Goal: Information Seeking & Learning: Learn about a topic

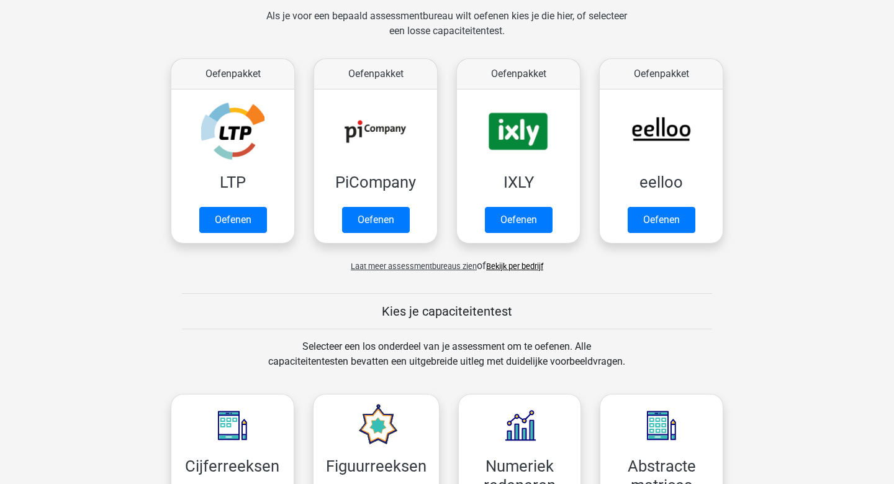
scroll to position [188, 0]
click at [386, 268] on span "Laat meer assessmentbureaus zien" at bounding box center [414, 266] width 126 height 9
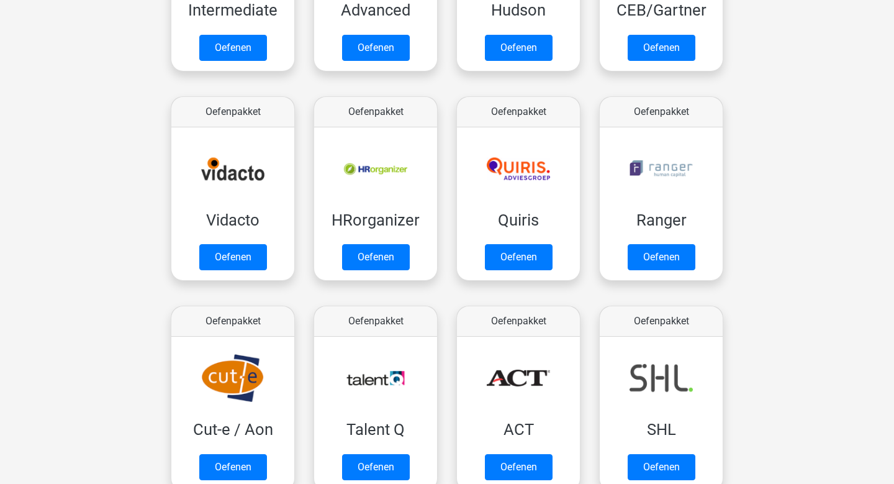
scroll to position [760, 0]
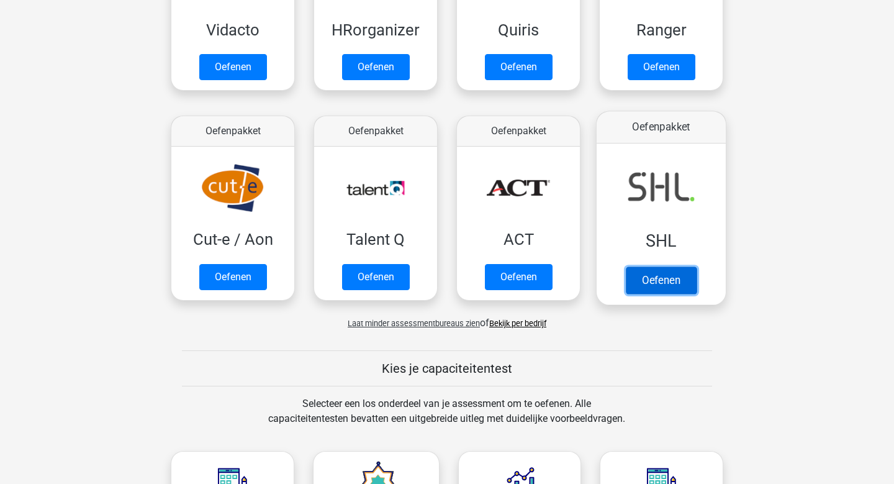
click at [672, 282] on link "Oefenen" at bounding box center [661, 279] width 71 height 27
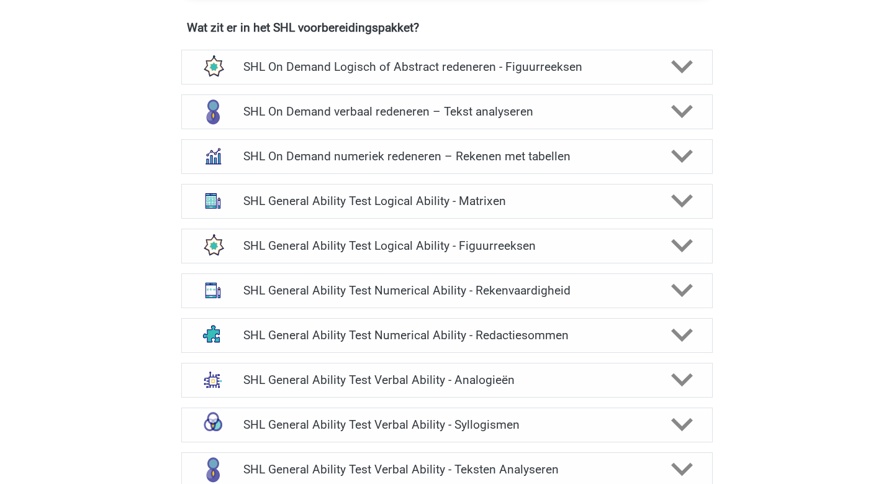
scroll to position [893, 0]
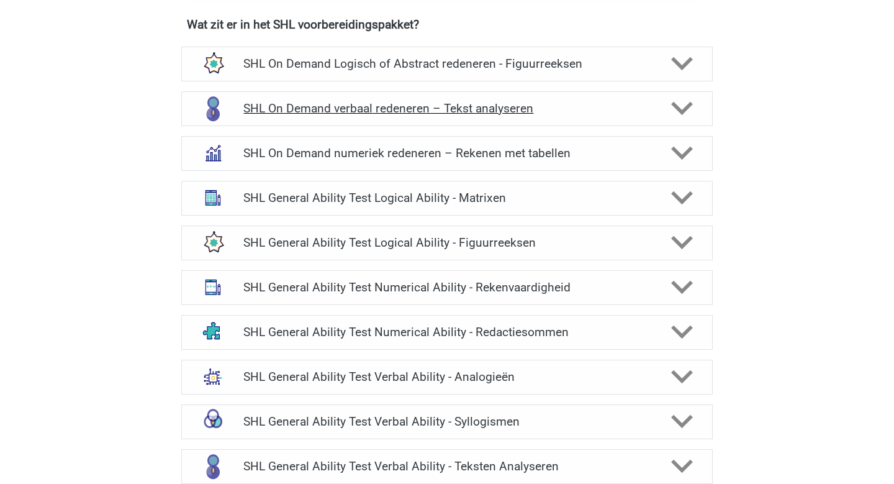
click at [691, 110] on icon at bounding box center [682, 108] width 22 height 22
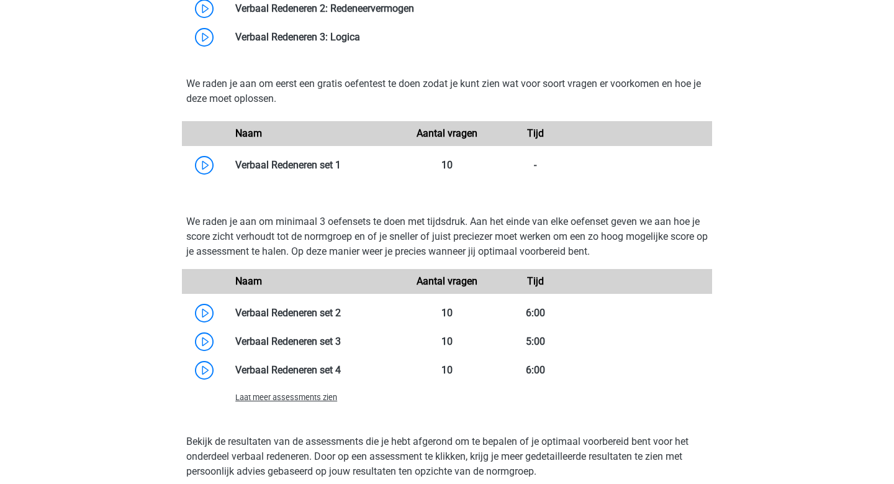
scroll to position [1367, 0]
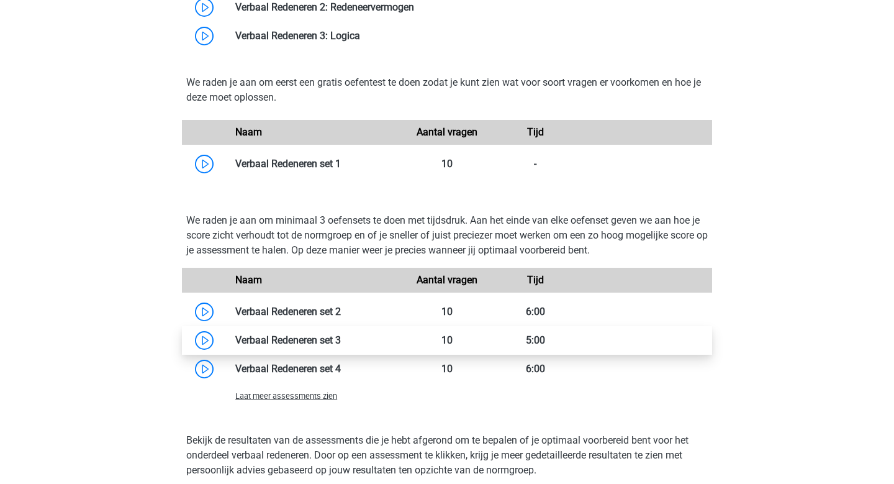
click at [341, 338] on link at bounding box center [341, 340] width 0 height 12
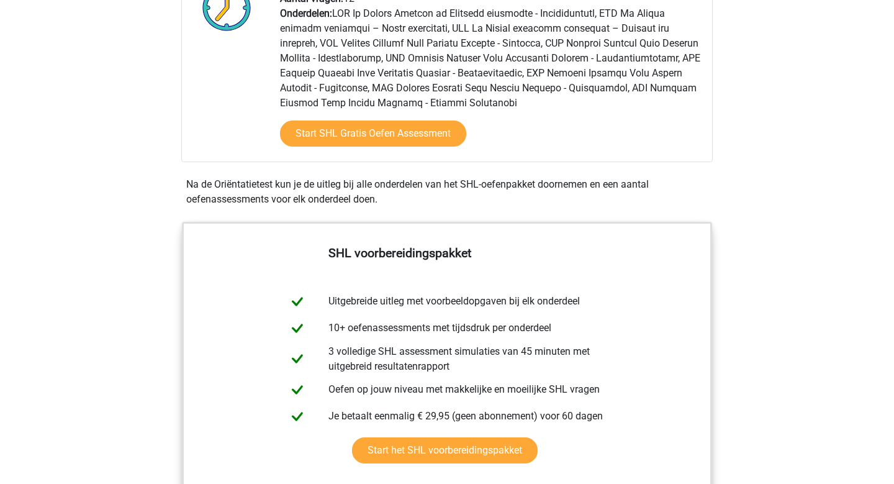
scroll to position [0, 0]
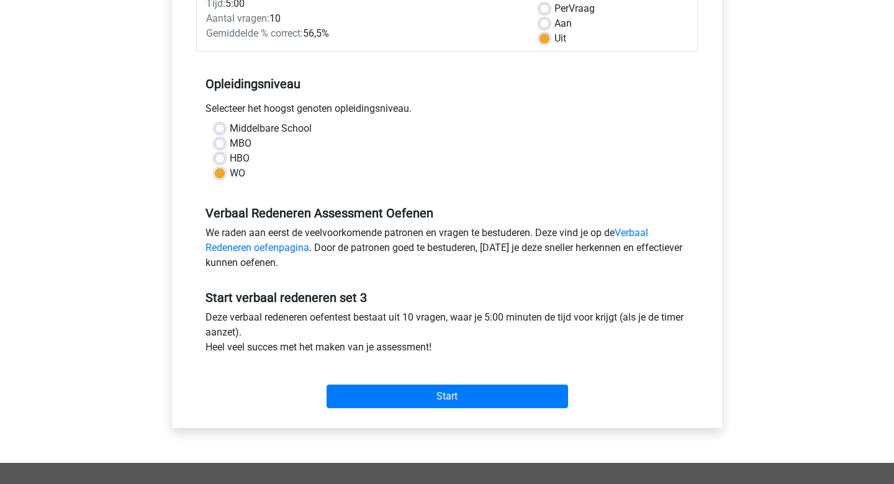
scroll to position [218, 0]
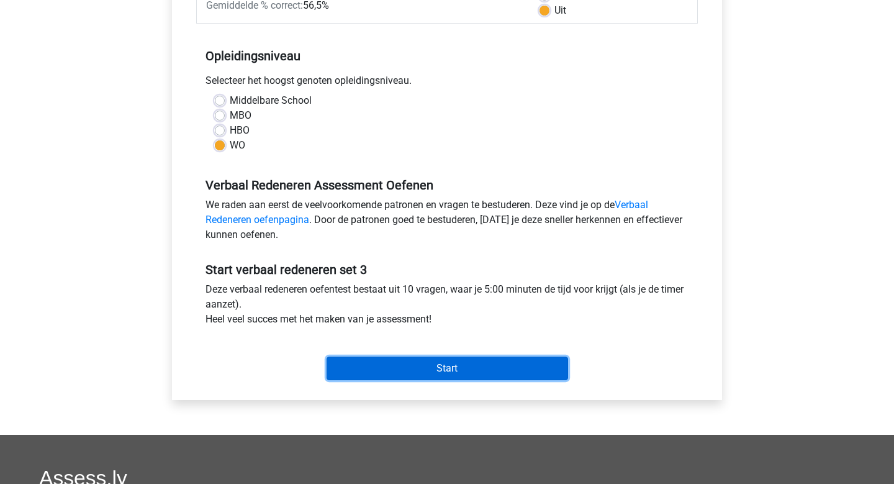
click at [494, 374] on input "Start" at bounding box center [447, 368] width 241 height 24
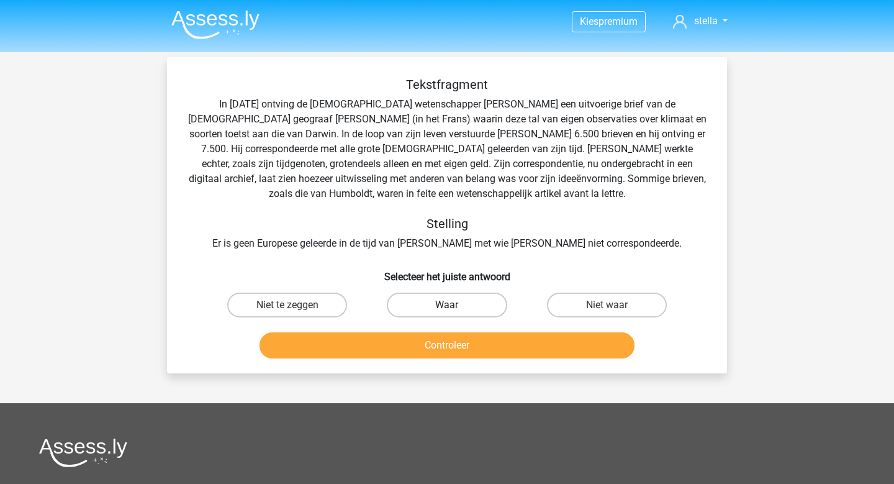
click at [476, 302] on label "Waar" at bounding box center [447, 304] width 120 height 25
click at [455, 305] on input "Waar" at bounding box center [451, 309] width 8 height 8
radio input "true"
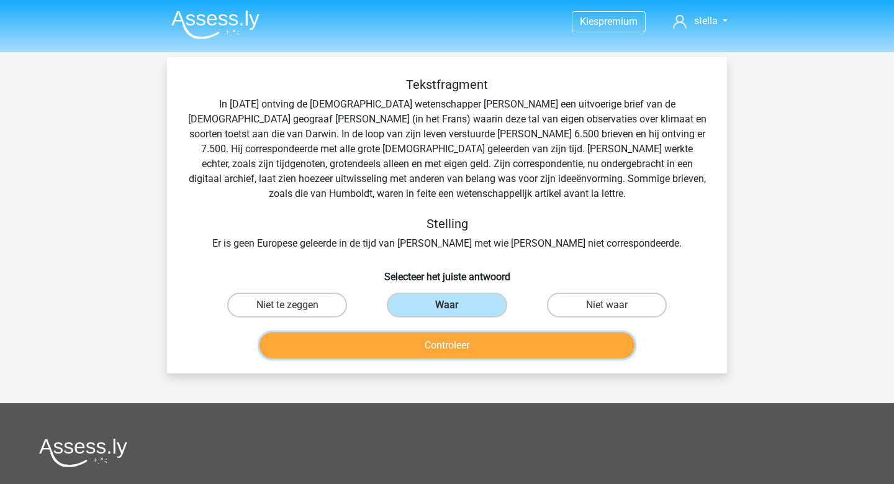
click at [469, 339] on button "Controleer" at bounding box center [447, 345] width 376 height 26
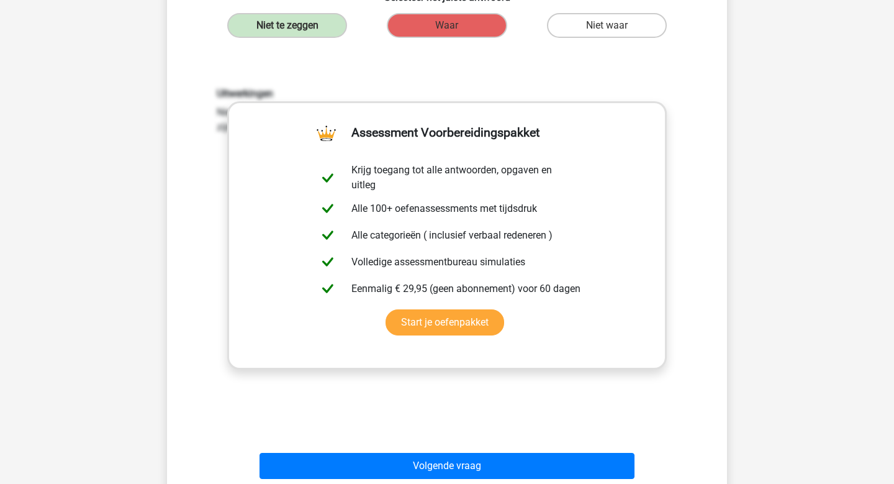
scroll to position [289, 0]
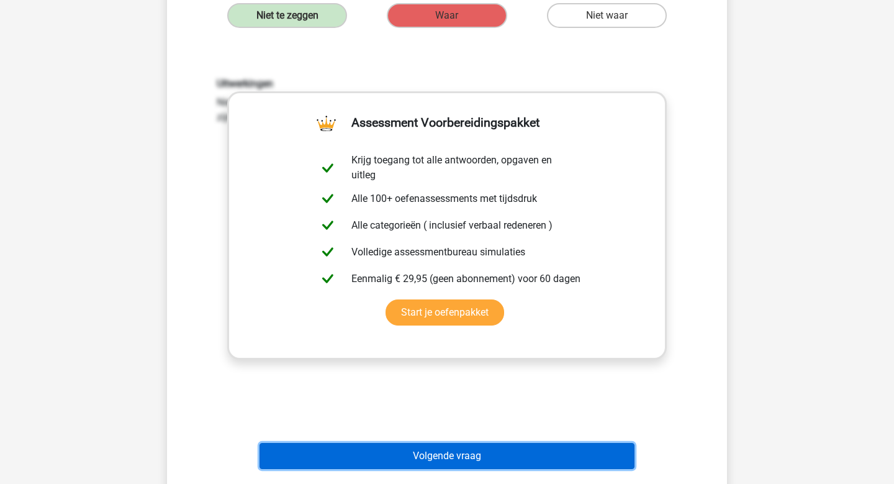
click at [456, 466] on button "Volgende vraag" at bounding box center [447, 456] width 376 height 26
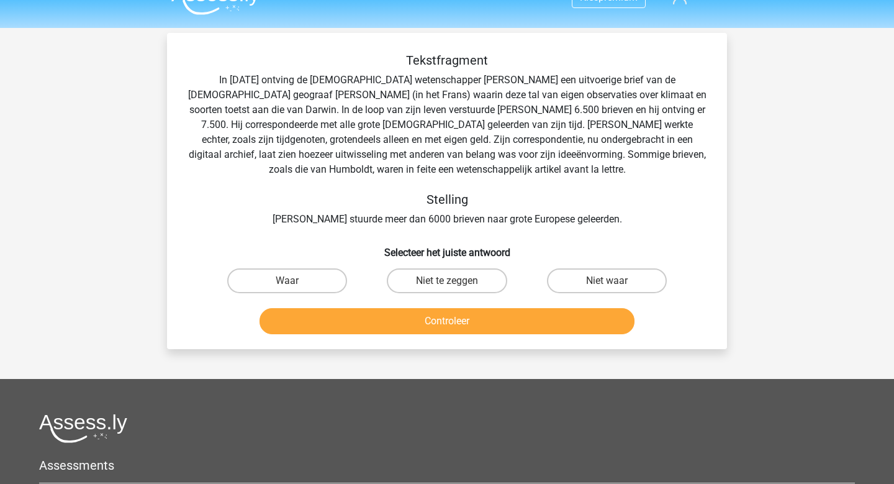
scroll to position [24, 0]
click at [437, 291] on label "Niet te zeggen" at bounding box center [447, 281] width 120 height 25
click at [447, 289] on input "Niet te zeggen" at bounding box center [451, 285] width 8 height 8
radio input "true"
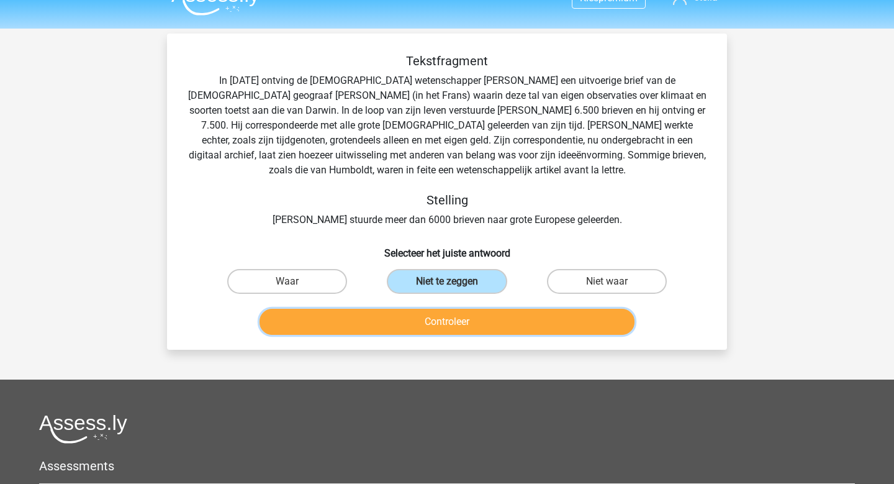
click at [436, 327] on button "Controleer" at bounding box center [447, 322] width 376 height 26
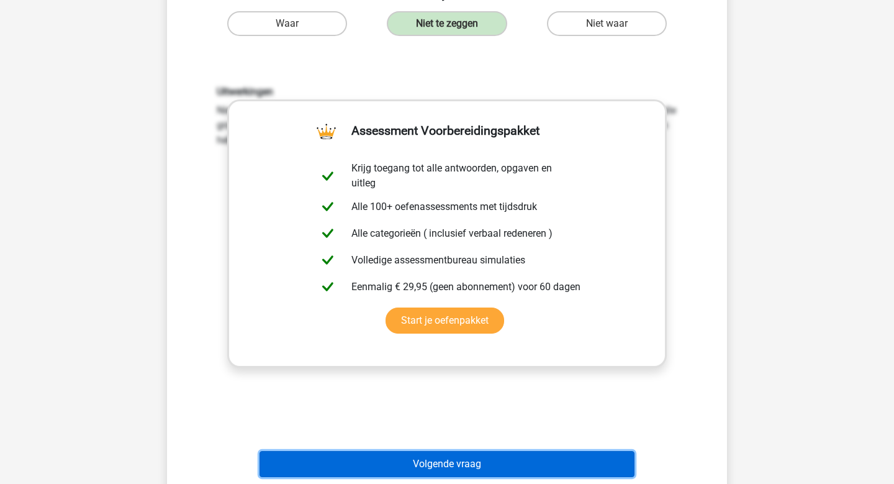
click at [442, 464] on button "Volgende vraag" at bounding box center [447, 464] width 376 height 26
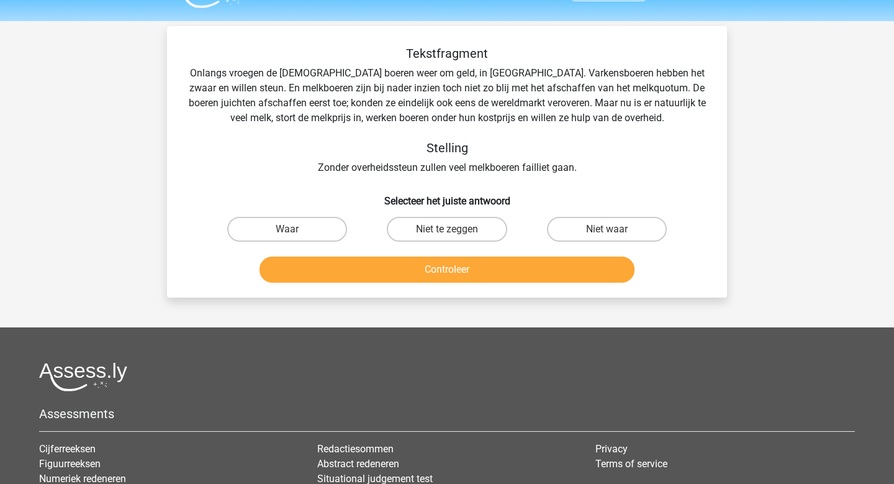
scroll to position [0, 0]
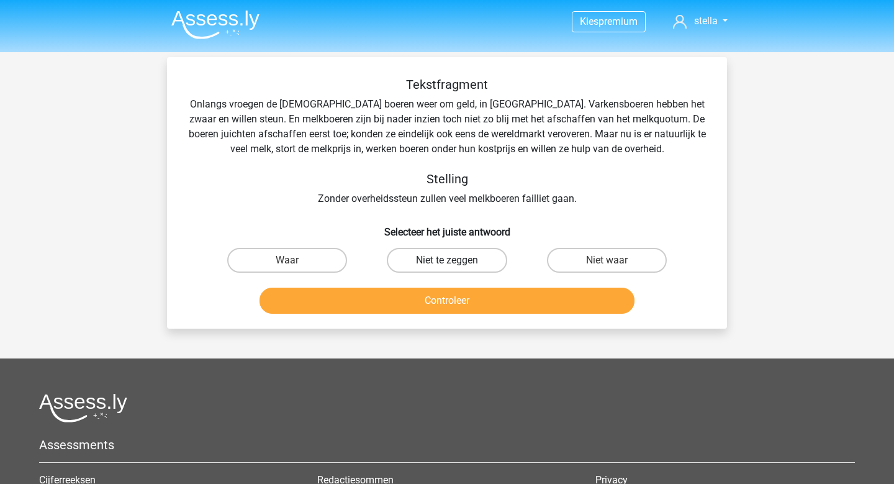
click at [458, 261] on label "Niet te zeggen" at bounding box center [447, 260] width 120 height 25
click at [455, 261] on input "Niet te zeggen" at bounding box center [451, 264] width 8 height 8
radio input "true"
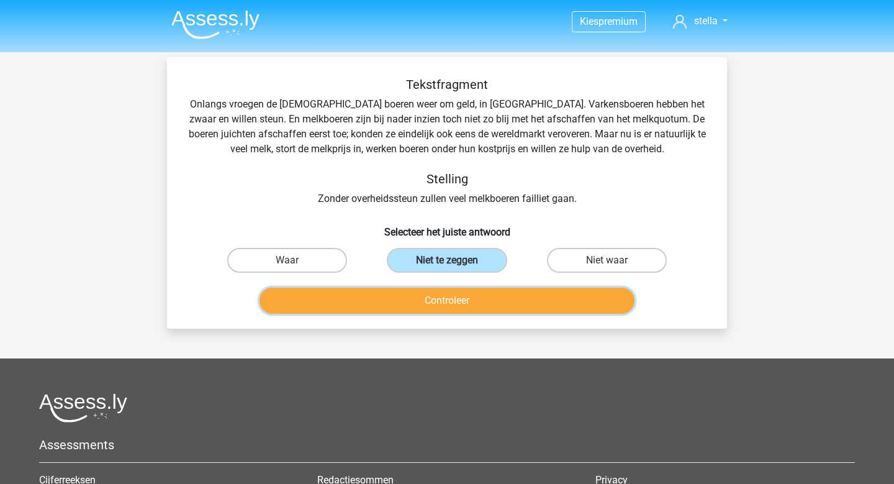
click at [461, 296] on button "Controleer" at bounding box center [447, 300] width 376 height 26
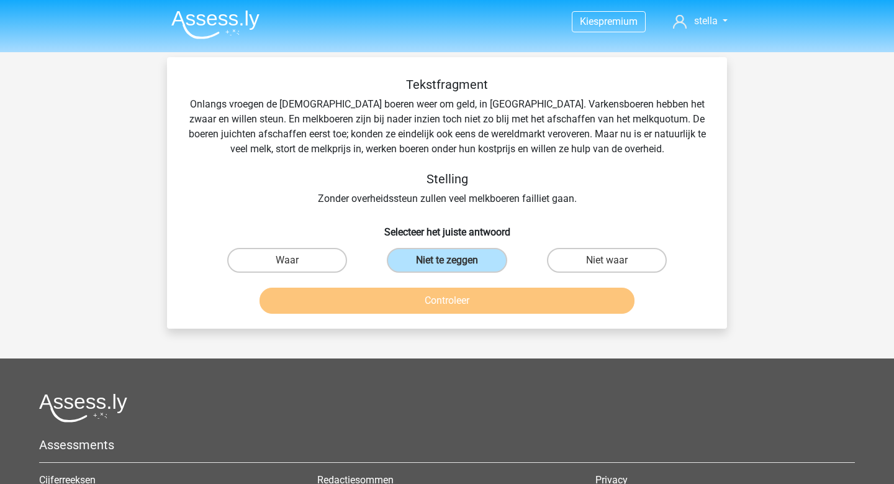
click at [446, 315] on div "Controleer" at bounding box center [446, 302] width 479 height 31
click at [448, 265] on input "Niet te zeggen" at bounding box center [451, 264] width 8 height 8
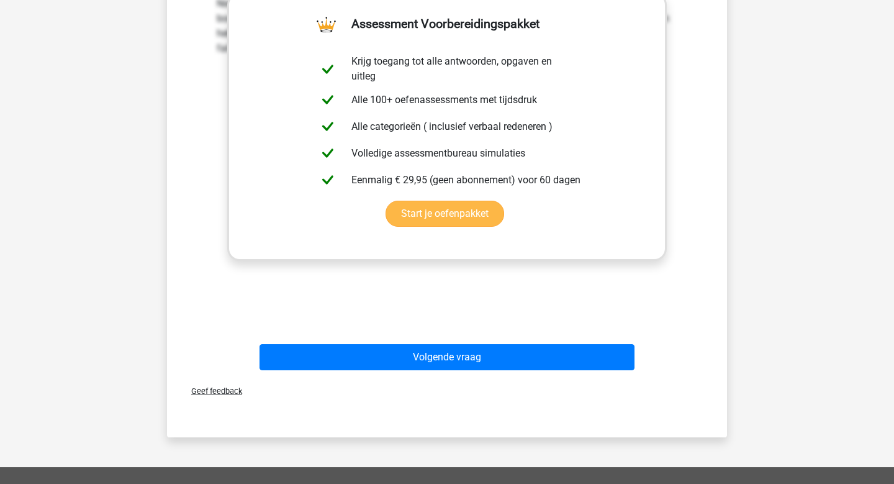
scroll to position [344, 0]
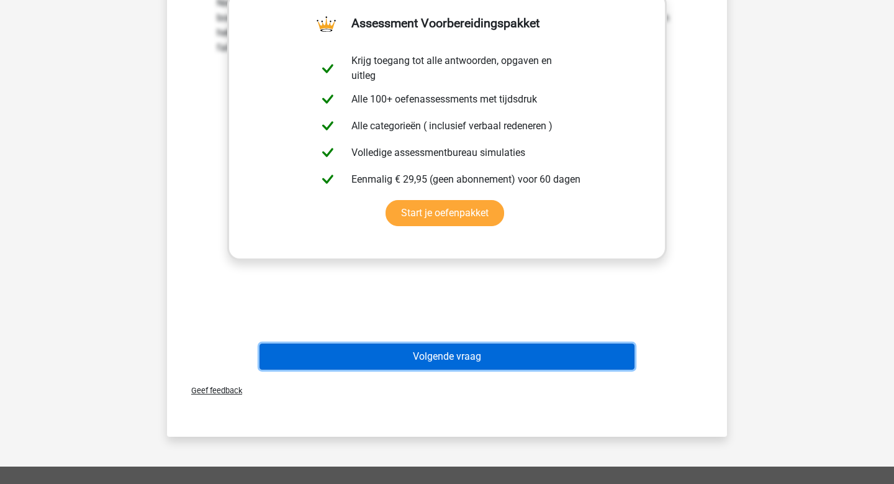
click at [460, 343] on button "Volgende vraag" at bounding box center [447, 356] width 376 height 26
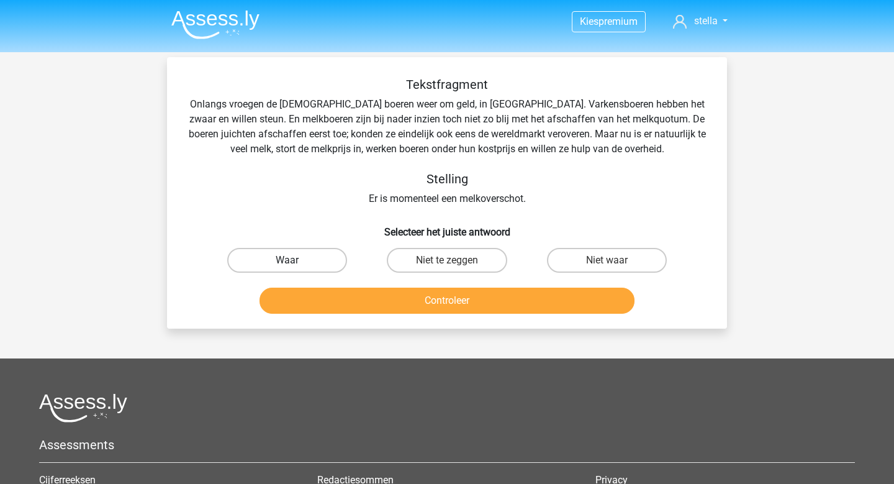
click at [255, 266] on label "Waar" at bounding box center [287, 260] width 120 height 25
click at [287, 266] on input "Waar" at bounding box center [291, 264] width 8 height 8
radio input "true"
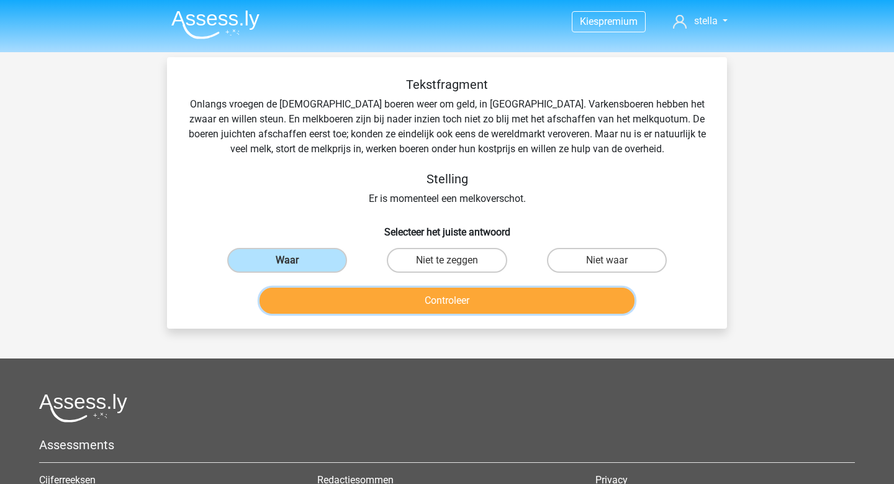
click at [403, 312] on button "Controleer" at bounding box center [447, 300] width 376 height 26
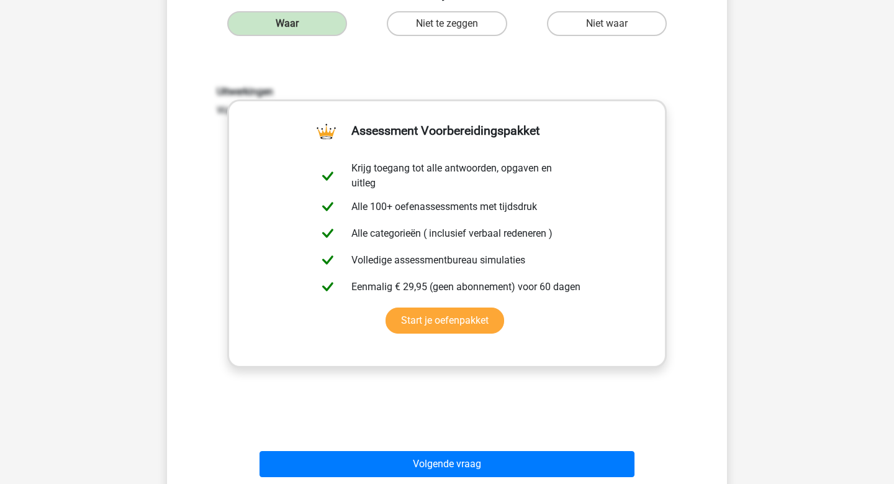
scroll to position [239, 0]
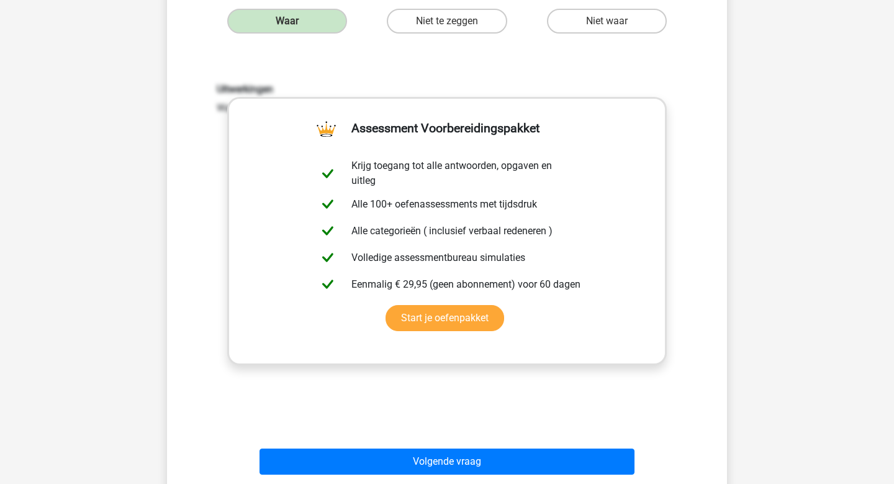
click at [439, 475] on div "Volgende vraag" at bounding box center [446, 463] width 479 height 31
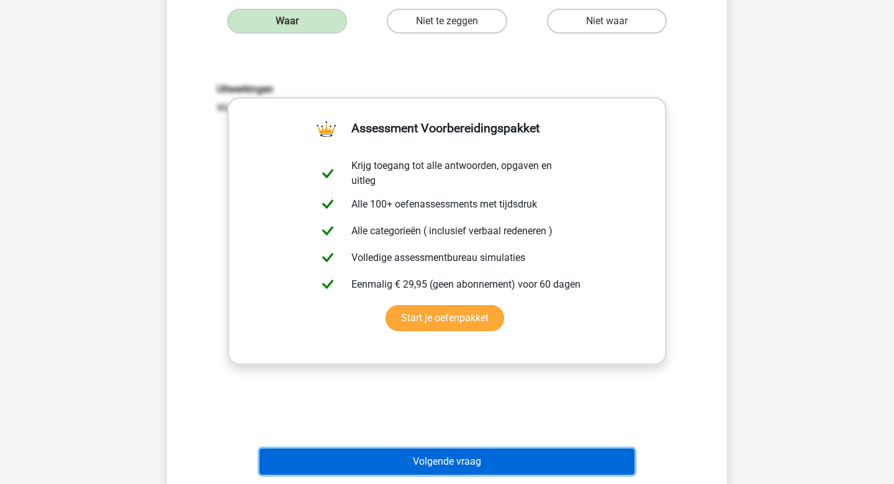
click at [443, 468] on button "Volgende vraag" at bounding box center [447, 461] width 376 height 26
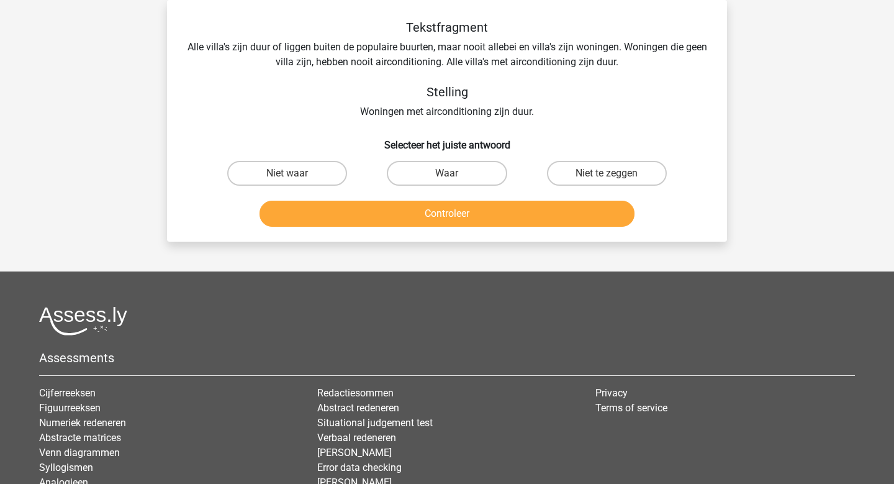
scroll to position [0, 0]
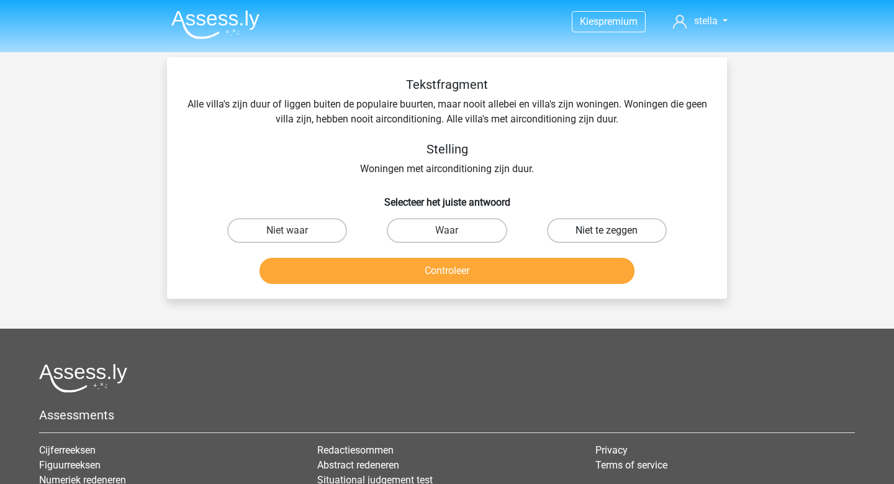
click at [633, 233] on label "Niet te zeggen" at bounding box center [607, 230] width 120 height 25
click at [615, 233] on input "Niet te zeggen" at bounding box center [610, 234] width 8 height 8
radio input "true"
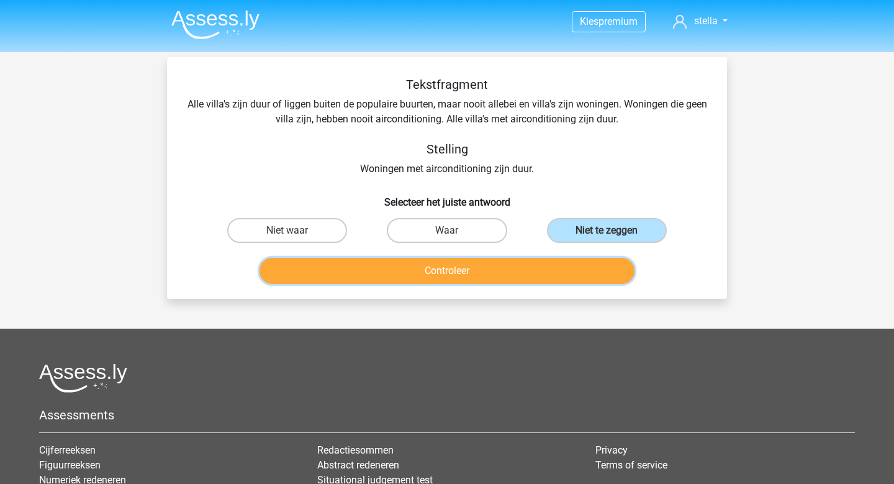
click at [487, 280] on button "Controleer" at bounding box center [447, 271] width 376 height 26
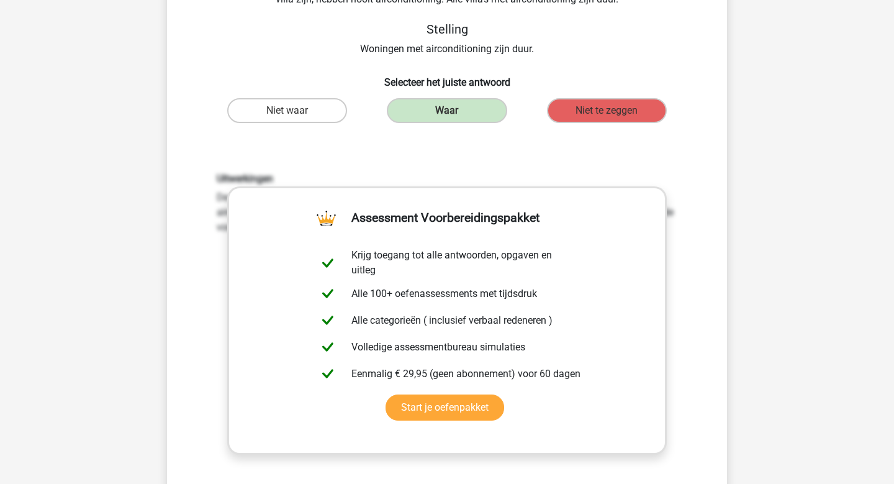
scroll to position [38, 0]
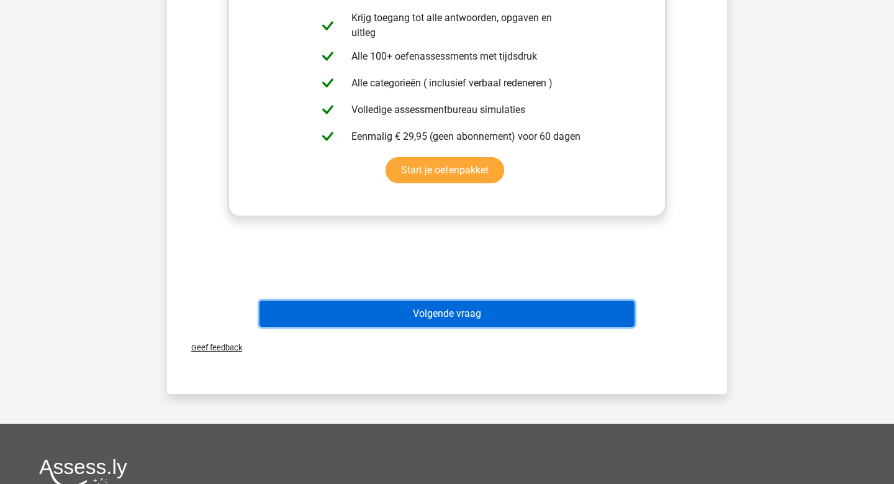
click at [469, 316] on button "Volgende vraag" at bounding box center [447, 313] width 376 height 26
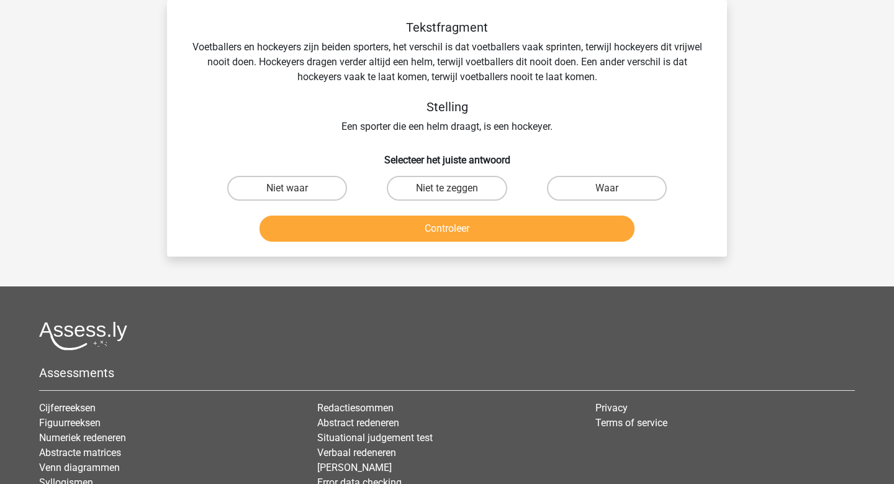
scroll to position [0, 0]
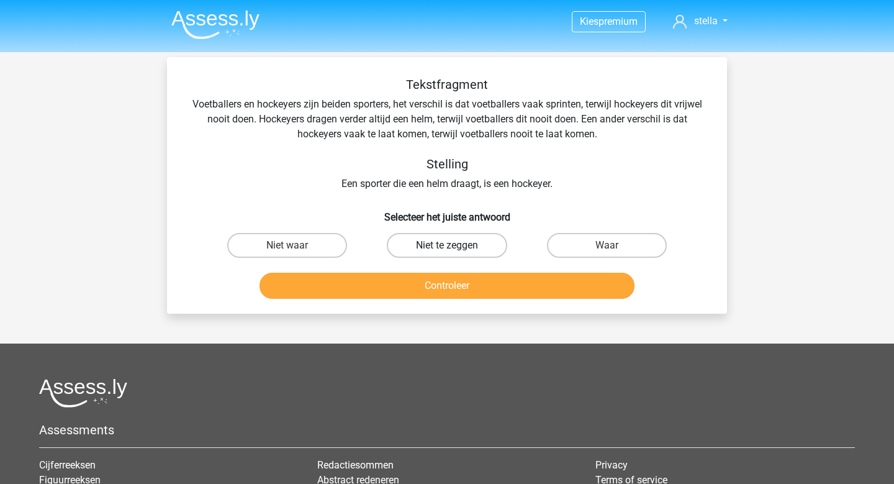
click at [473, 245] on label "Niet te zeggen" at bounding box center [447, 245] width 120 height 25
click at [455, 245] on input "Niet te zeggen" at bounding box center [451, 249] width 8 height 8
radio input "true"
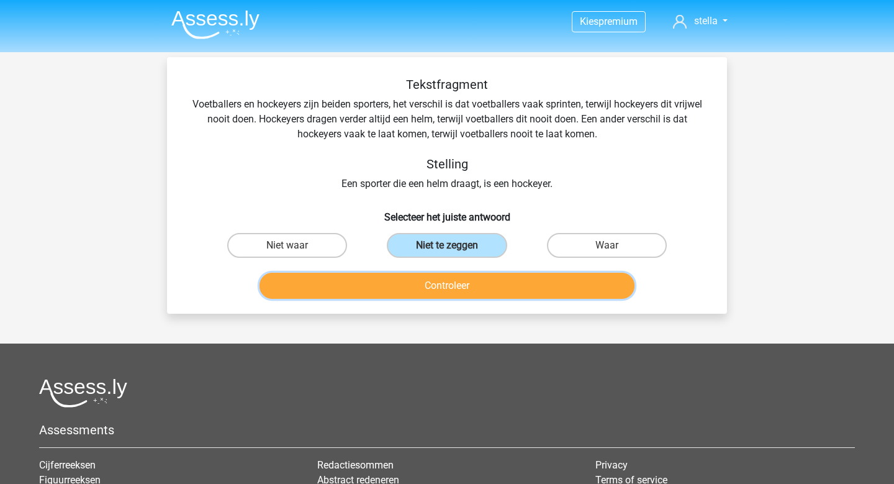
click at [470, 289] on button "Controleer" at bounding box center [447, 285] width 376 height 26
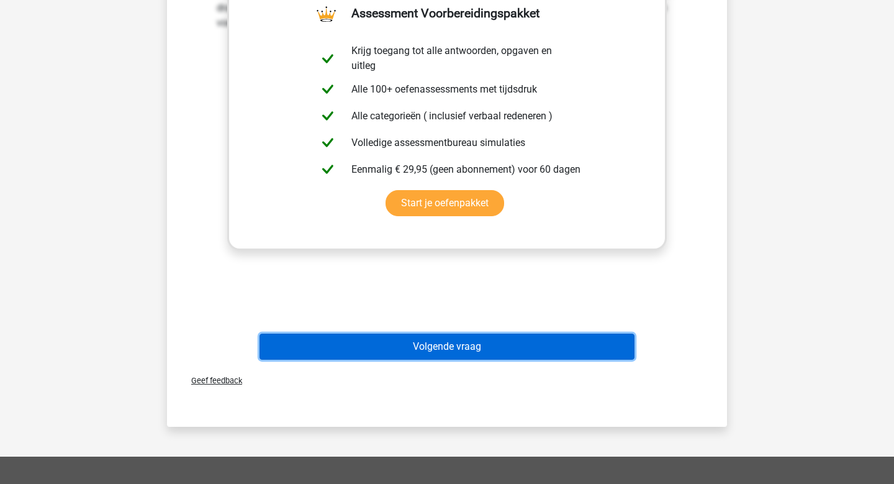
click at [529, 340] on button "Volgende vraag" at bounding box center [447, 346] width 376 height 26
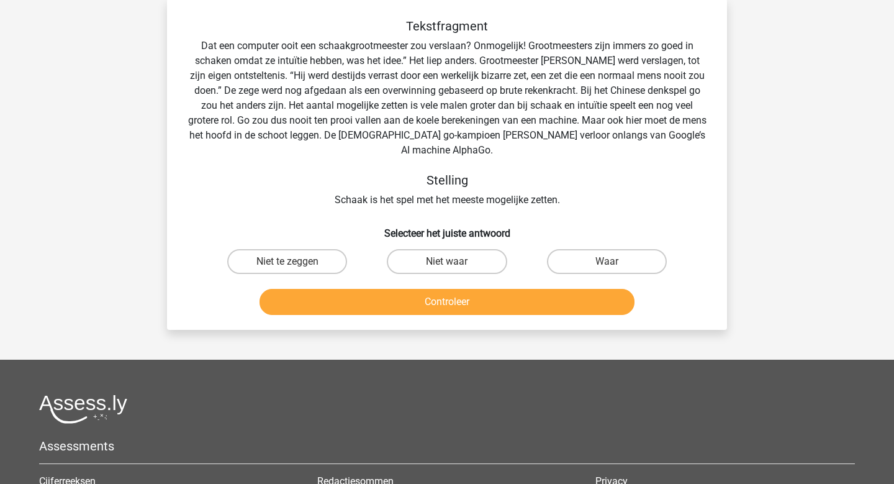
scroll to position [57, 0]
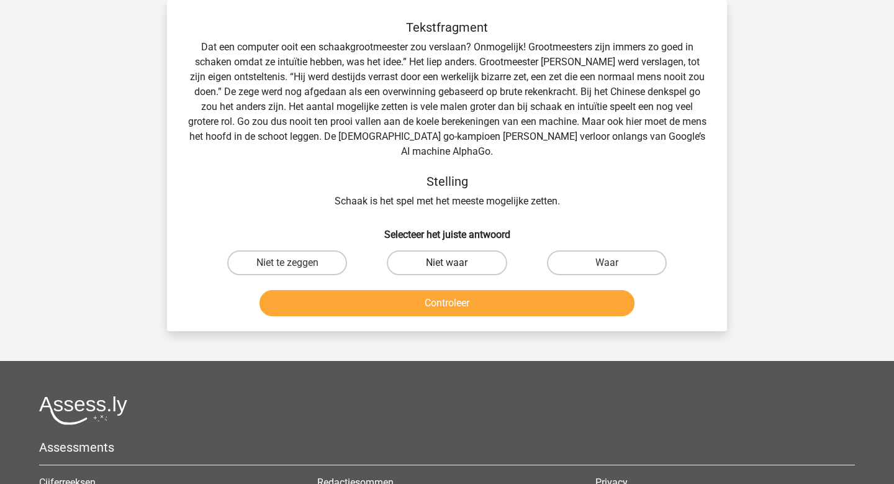
click at [412, 263] on label "Niet waar" at bounding box center [447, 262] width 120 height 25
click at [447, 263] on input "Niet waar" at bounding box center [451, 267] width 8 height 8
radio input "true"
click at [417, 309] on button "Controleer" at bounding box center [447, 303] width 376 height 26
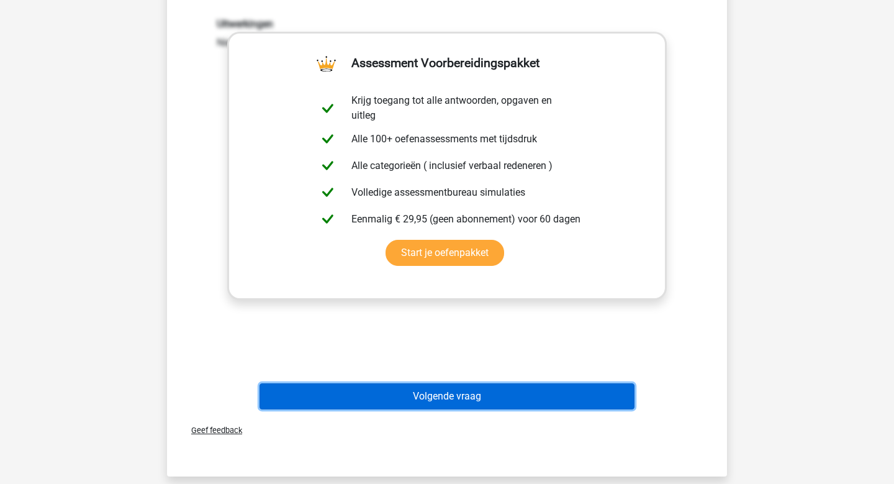
click at [445, 400] on button "Volgende vraag" at bounding box center [447, 396] width 376 height 26
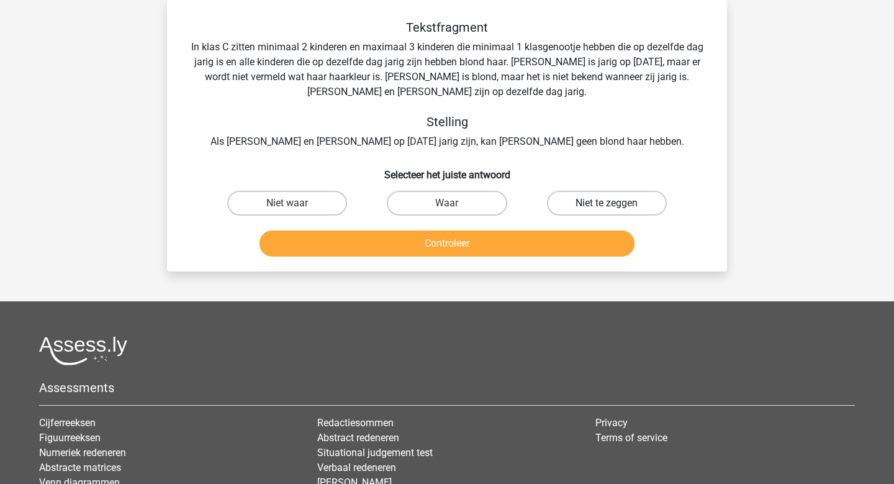
click at [582, 215] on label "Niet te zeggen" at bounding box center [607, 203] width 120 height 25
click at [606, 211] on input "Niet te zeggen" at bounding box center [610, 207] width 8 height 8
radio input "true"
click at [543, 260] on div "Controleer" at bounding box center [446, 245] width 479 height 31
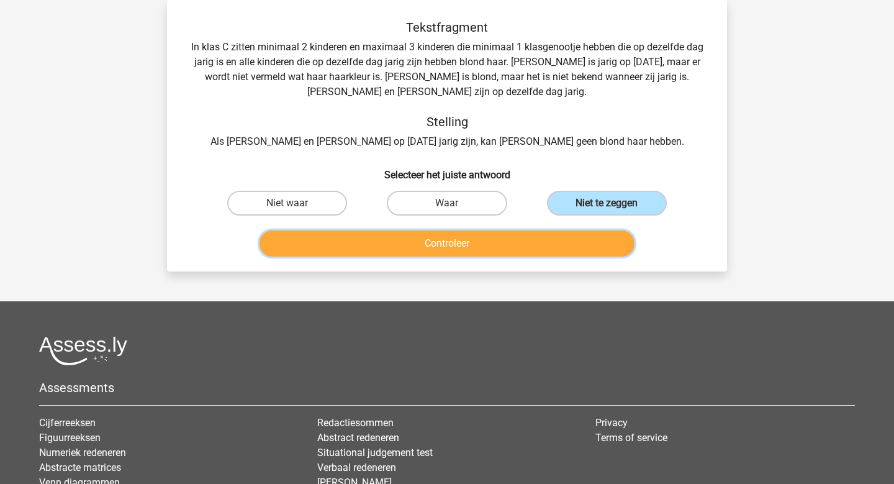
click at [538, 251] on button "Controleer" at bounding box center [447, 243] width 376 height 26
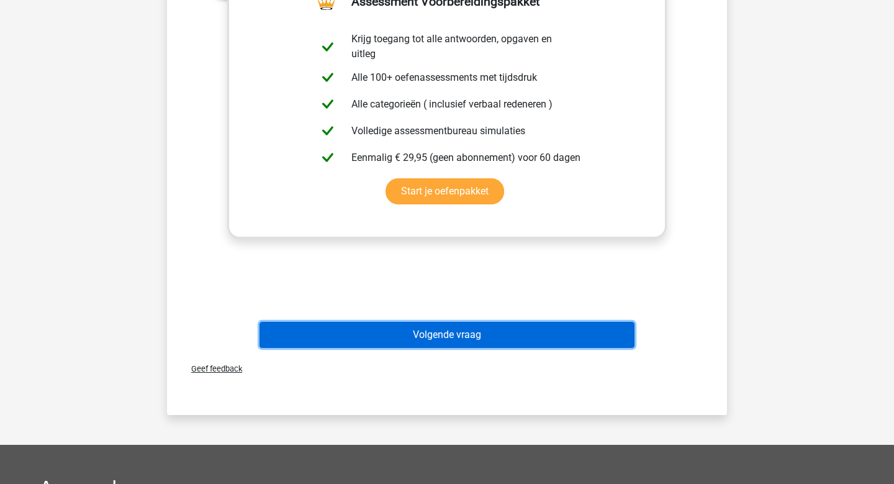
click at [497, 337] on button "Volgende vraag" at bounding box center [447, 335] width 376 height 26
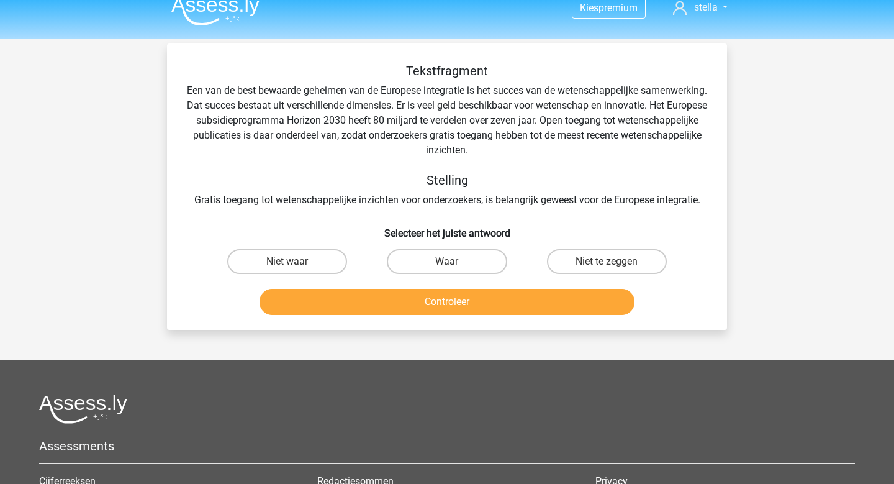
scroll to position [0, 0]
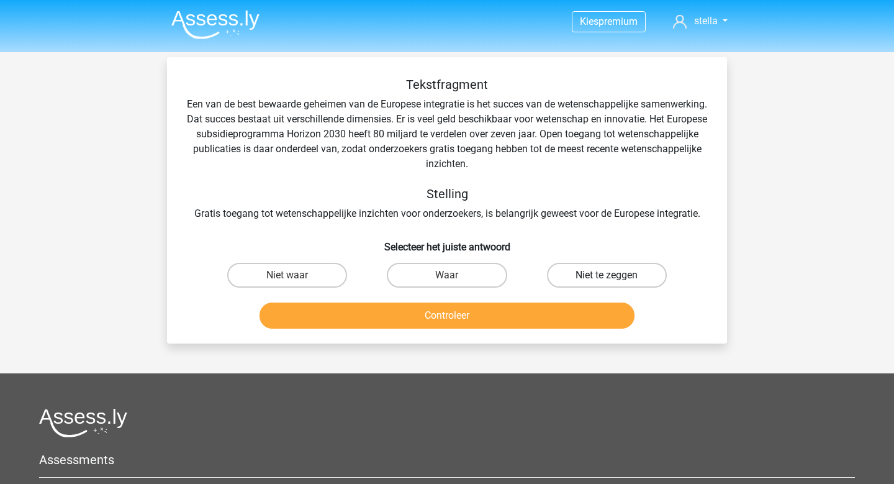
click at [608, 274] on label "Niet te zeggen" at bounding box center [607, 275] width 120 height 25
click at [608, 275] on input "Niet te zeggen" at bounding box center [610, 279] width 8 height 8
radio input "true"
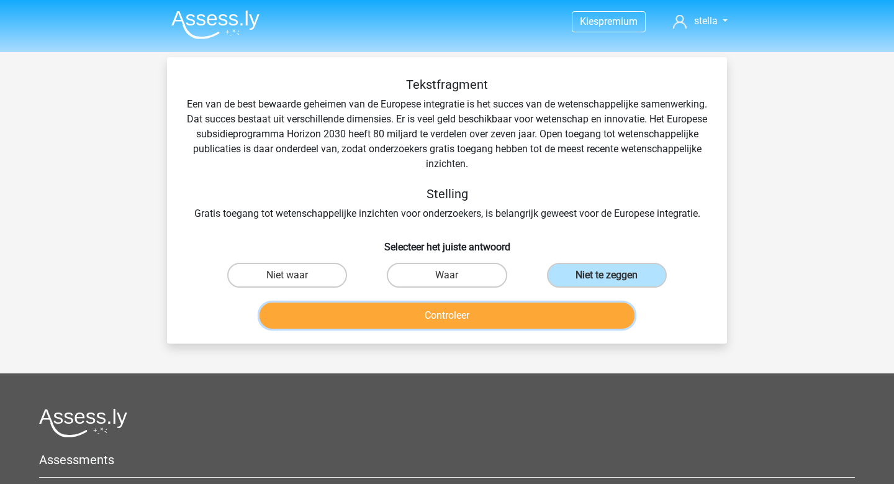
click at [573, 316] on button "Controleer" at bounding box center [447, 315] width 376 height 26
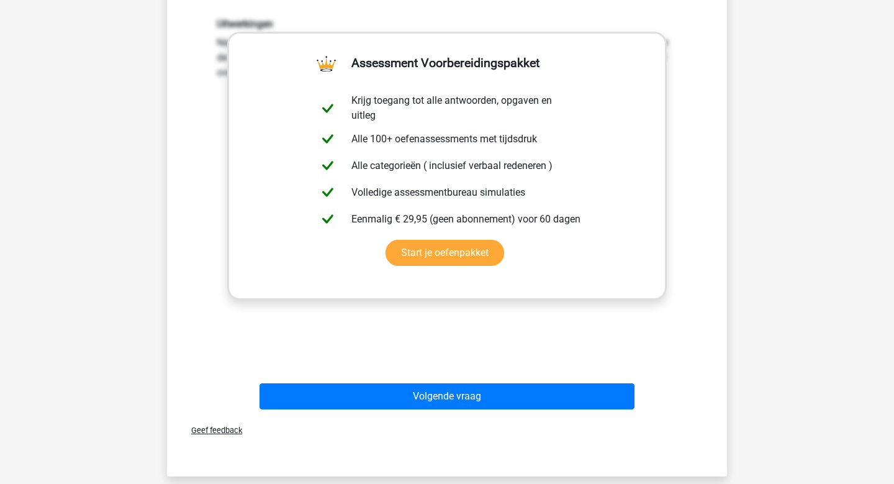
scroll to position [320, 0]
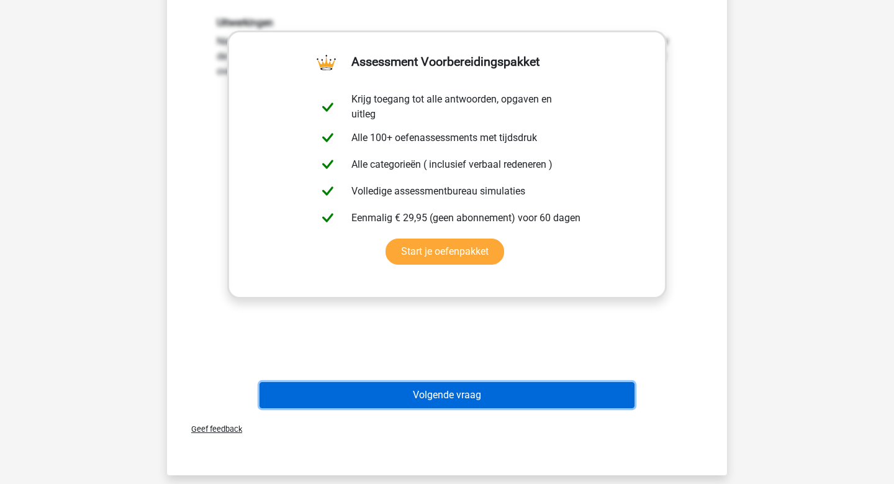
click at [482, 399] on button "Volgende vraag" at bounding box center [447, 395] width 376 height 26
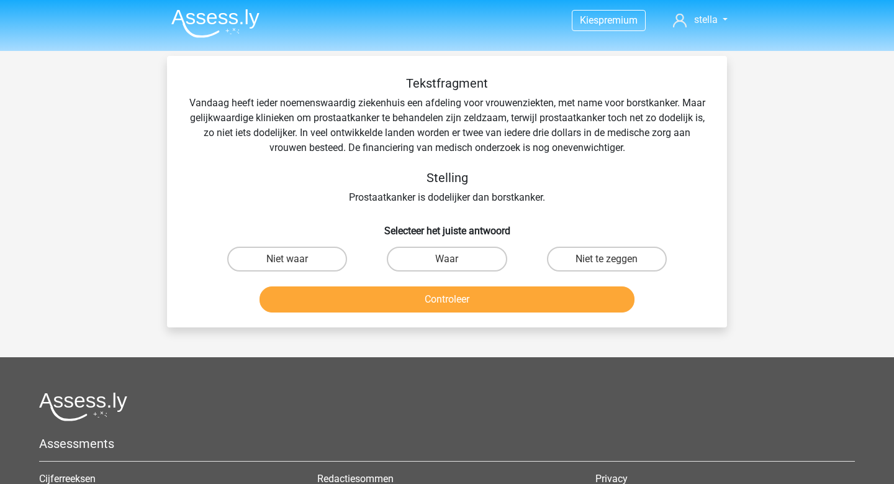
scroll to position [0, 0]
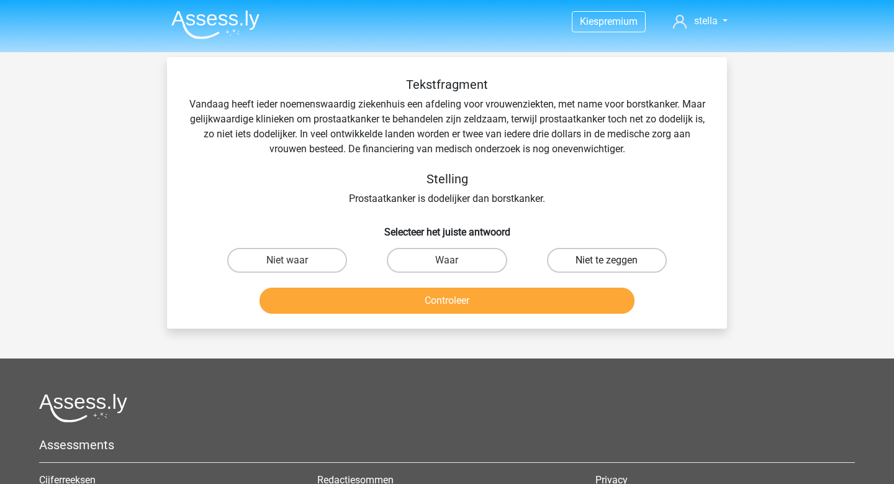
click at [580, 253] on label "Niet te zeggen" at bounding box center [607, 260] width 120 height 25
click at [606, 260] on input "Niet te zeggen" at bounding box center [610, 264] width 8 height 8
radio input "true"
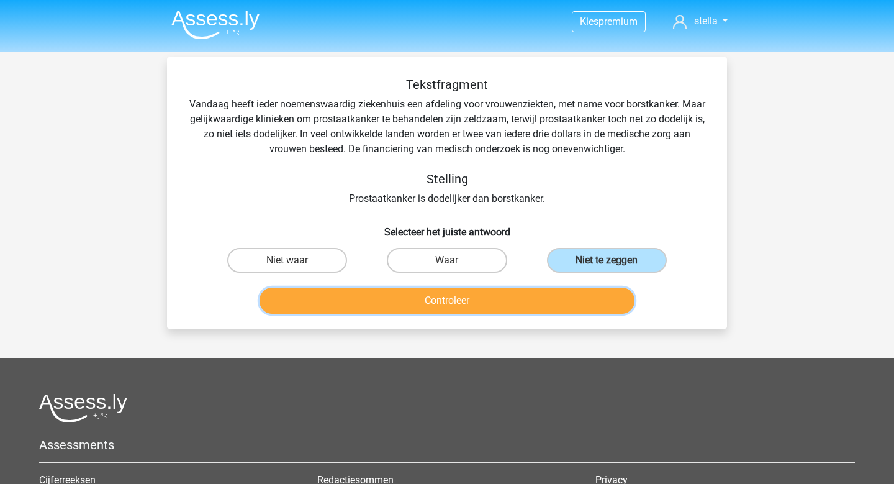
click at [539, 299] on button "Controleer" at bounding box center [447, 300] width 376 height 26
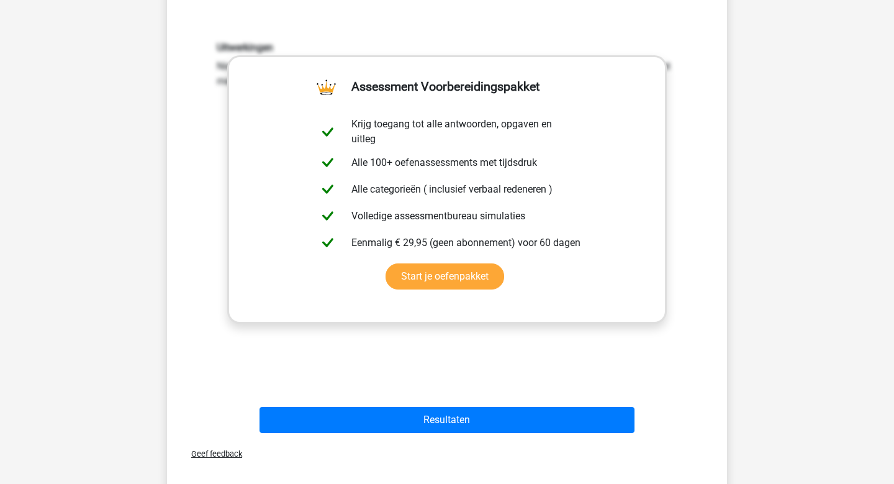
scroll to position [283, 0]
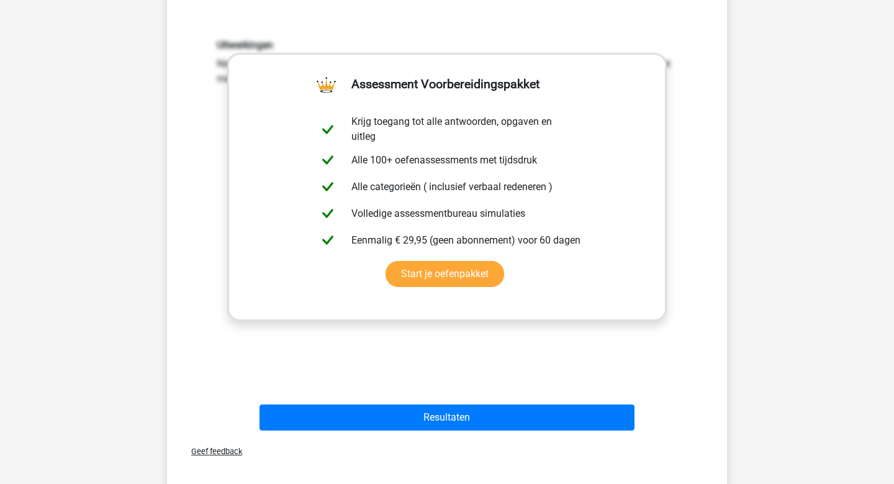
click at [445, 431] on div "Resultaten" at bounding box center [446, 419] width 479 height 31
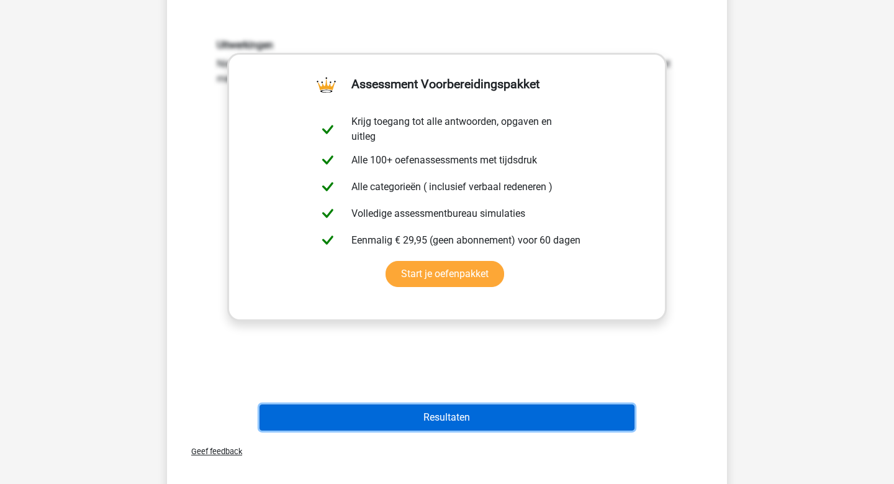
click at [448, 424] on button "Resultaten" at bounding box center [447, 417] width 376 height 26
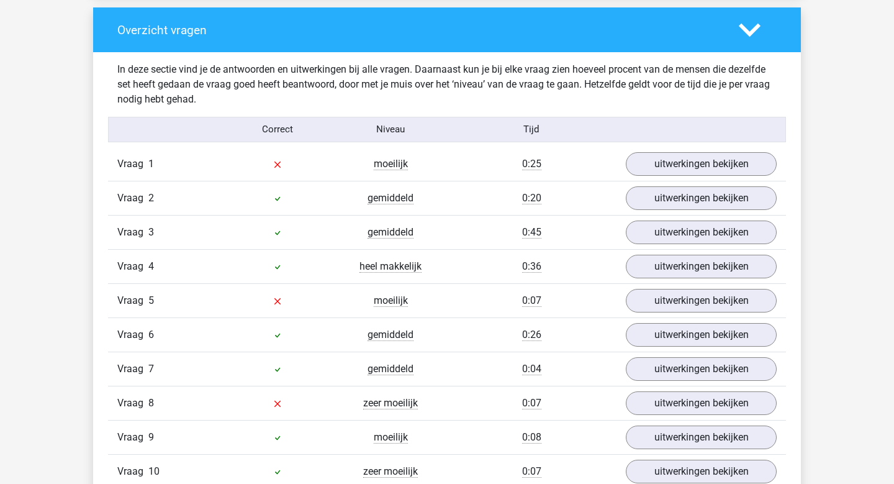
scroll to position [931, 0]
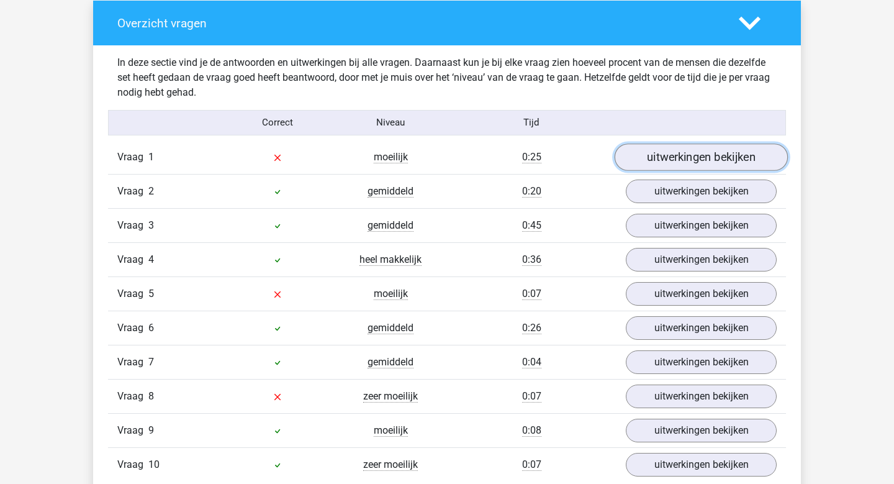
click at [665, 164] on link "uitwerkingen bekijken" at bounding box center [701, 156] width 173 height 27
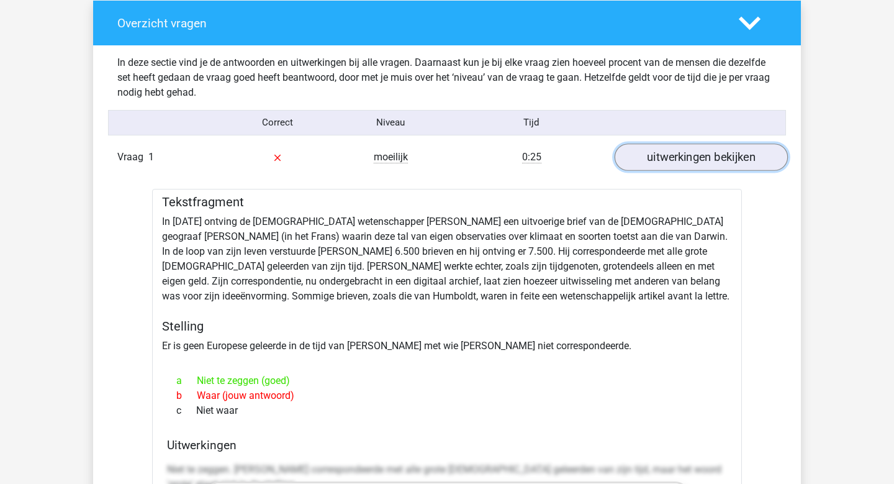
click at [665, 164] on link "uitwerkingen bekijken" at bounding box center [701, 156] width 173 height 27
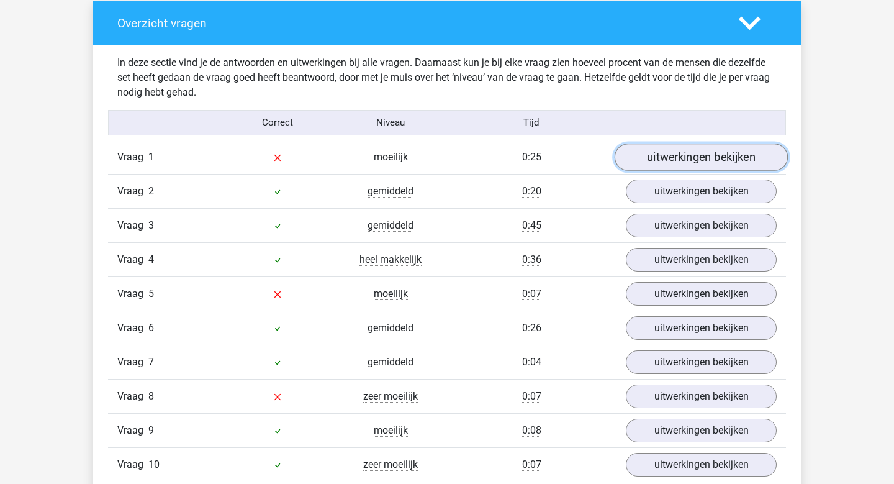
click at [665, 164] on link "uitwerkingen bekijken" at bounding box center [701, 156] width 173 height 27
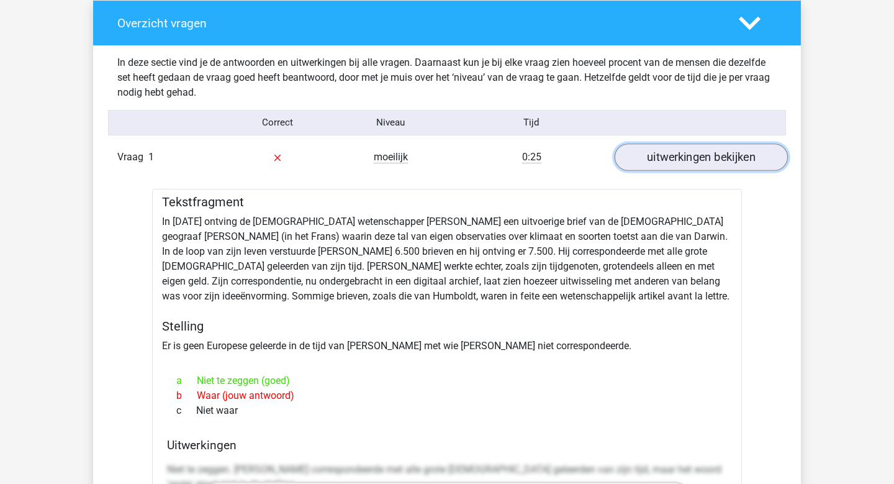
click at [665, 164] on link "uitwerkingen bekijken" at bounding box center [701, 156] width 173 height 27
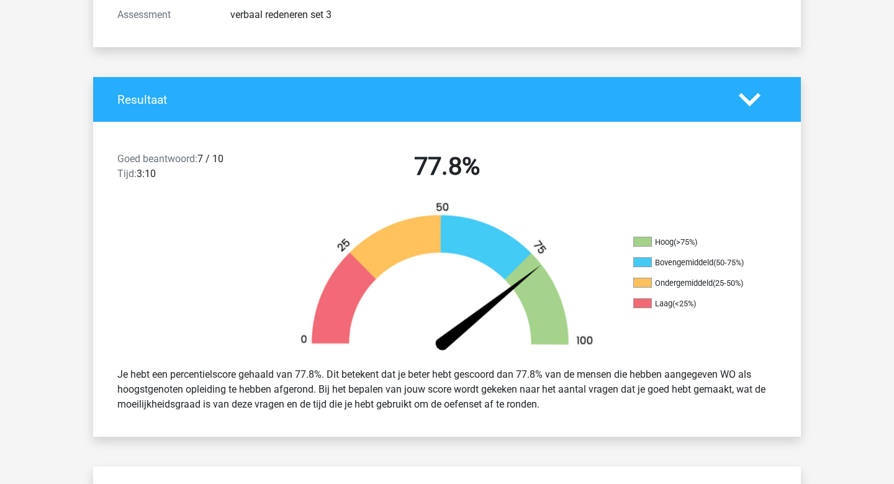
scroll to position [196, 0]
